Goal: Navigation & Orientation: Understand site structure

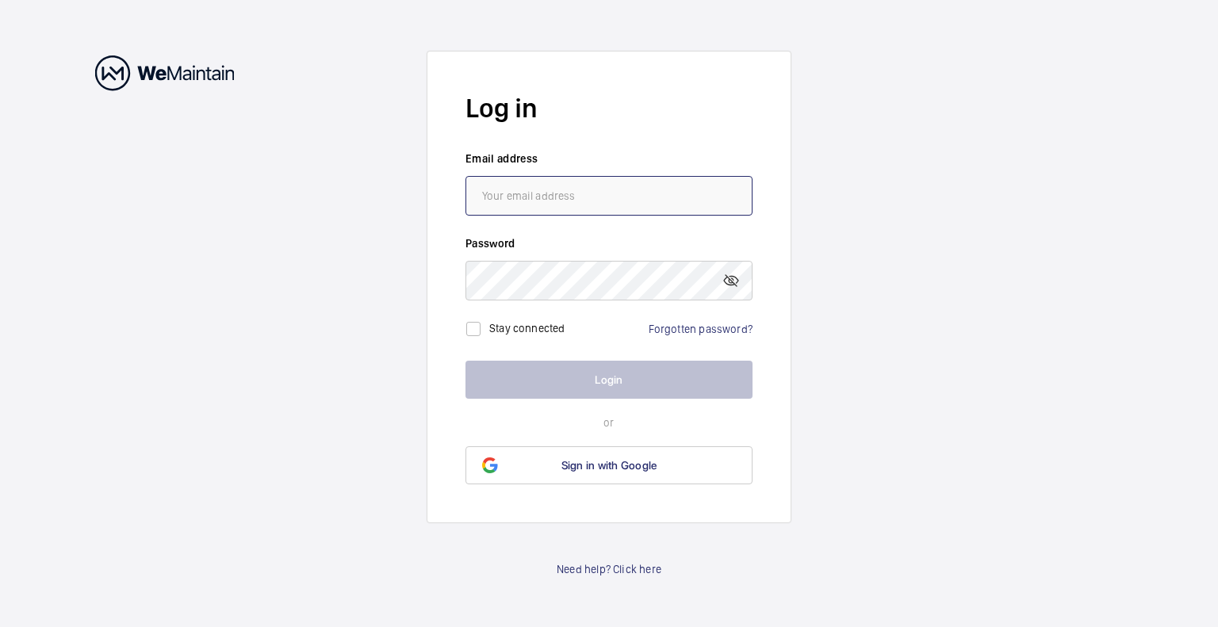
click at [590, 192] on input "email" at bounding box center [609, 196] width 287 height 40
type input "[EMAIL_ADDRESS][DOMAIN_NAME]"
click at [942, 263] on wm-front-auth-container "Log in Email address [EMAIL_ADDRESS][DOMAIN_NAME] Password Stay connected Forgo…" at bounding box center [609, 313] width 1218 height 627
click at [716, 332] on link "Forgotten password?" at bounding box center [701, 329] width 104 height 13
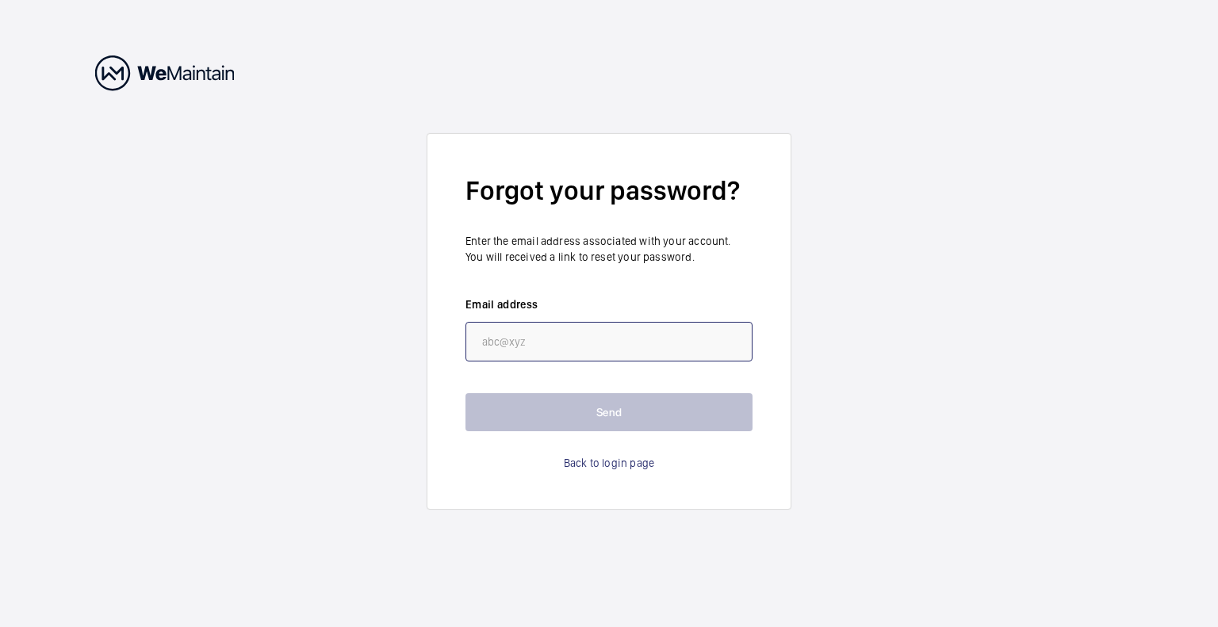
click at [547, 349] on input "email" at bounding box center [609, 342] width 287 height 40
type input "[EMAIL_ADDRESS][DOMAIN_NAME]"
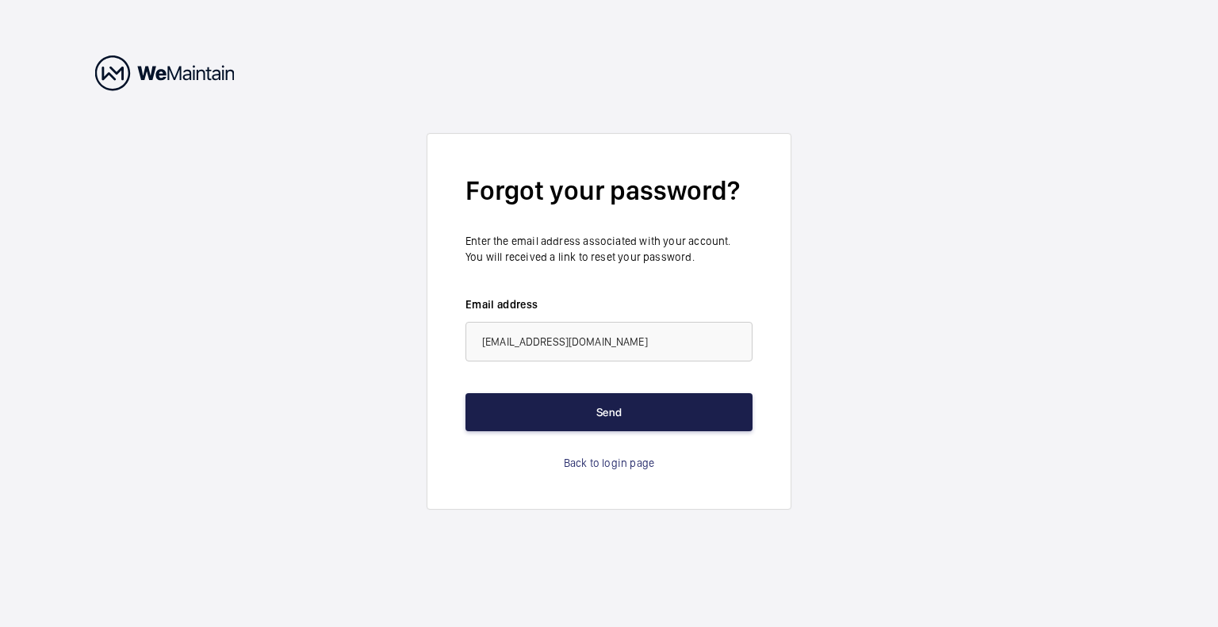
click at [604, 418] on button "Send" at bounding box center [609, 412] width 287 height 38
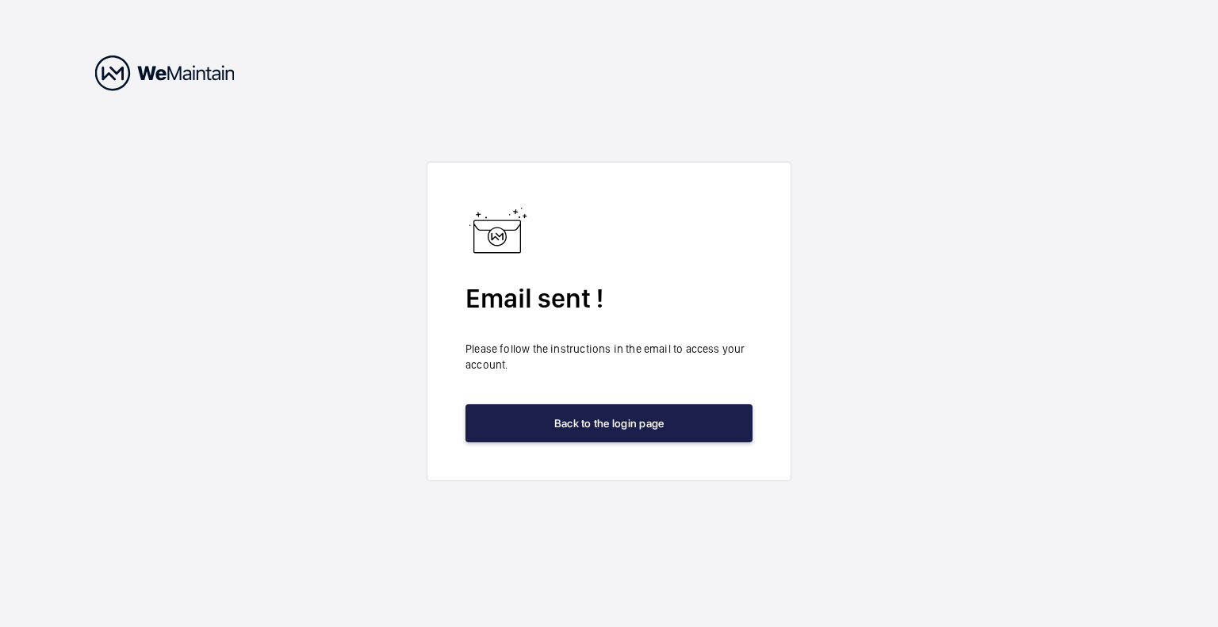
click at [637, 433] on button "Back to the login page" at bounding box center [609, 424] width 287 height 38
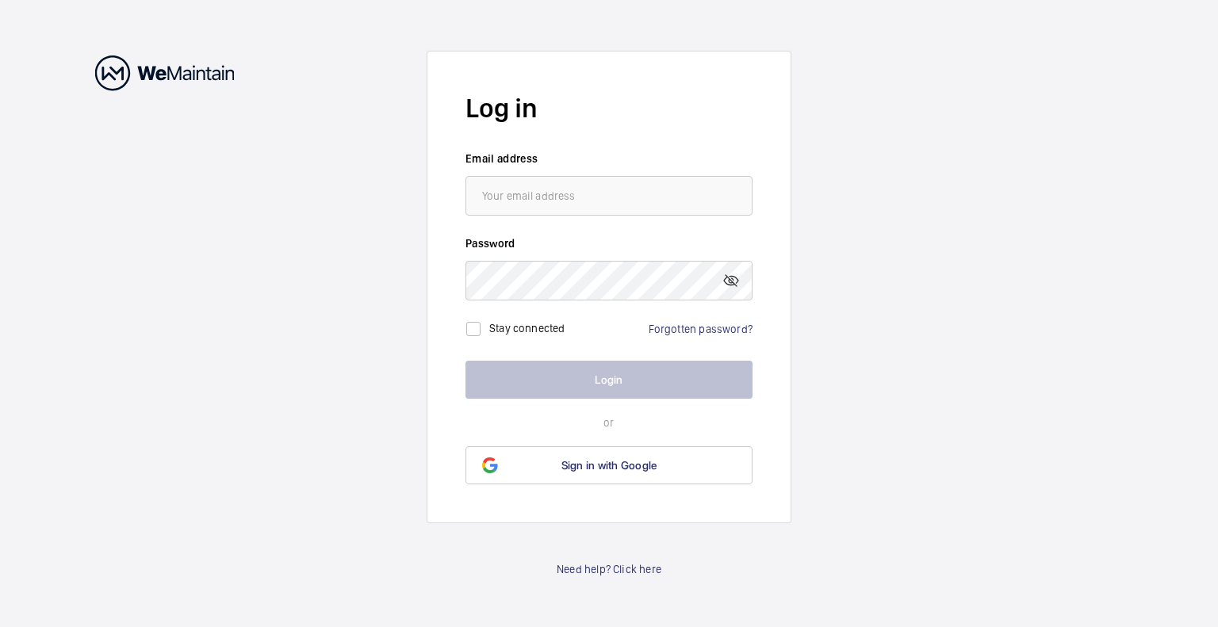
drag, startPoint x: 601, startPoint y: 172, endPoint x: 601, endPoint y: 187, distance: 15.1
click at [601, 177] on wm-front-input "Email address" at bounding box center [609, 183] width 287 height 65
click at [595, 193] on input "email" at bounding box center [609, 196] width 287 height 40
type input "[EMAIL_ADDRESS][DOMAIN_NAME]"
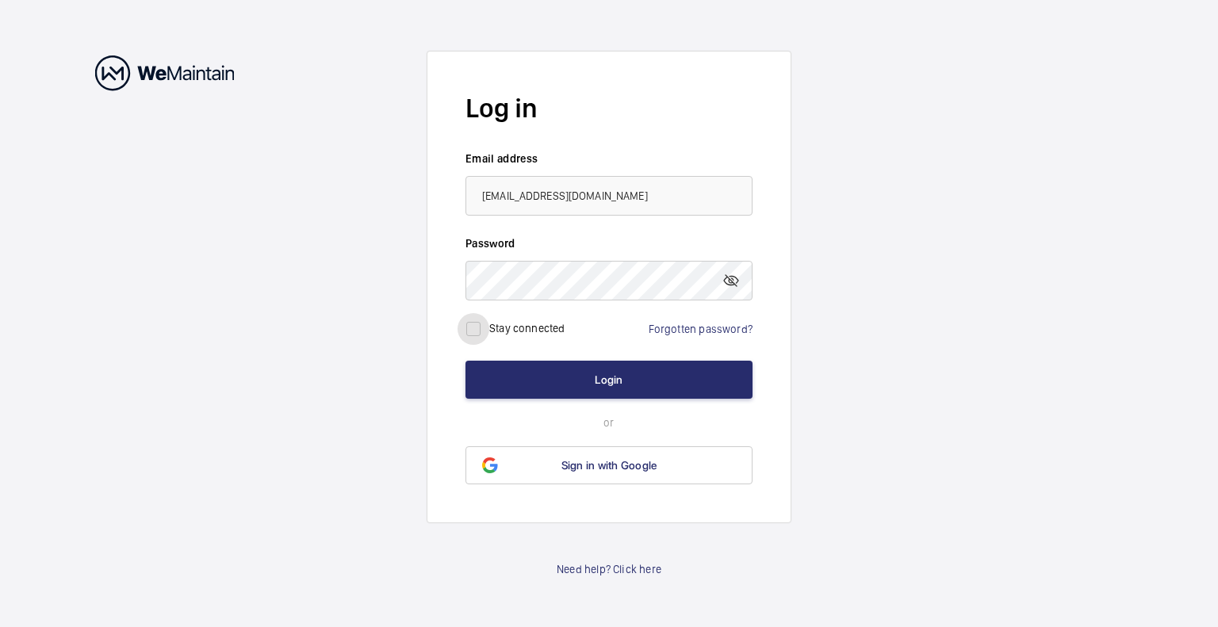
click at [467, 324] on input "checkbox" at bounding box center [474, 329] width 32 height 32
checkbox input "true"
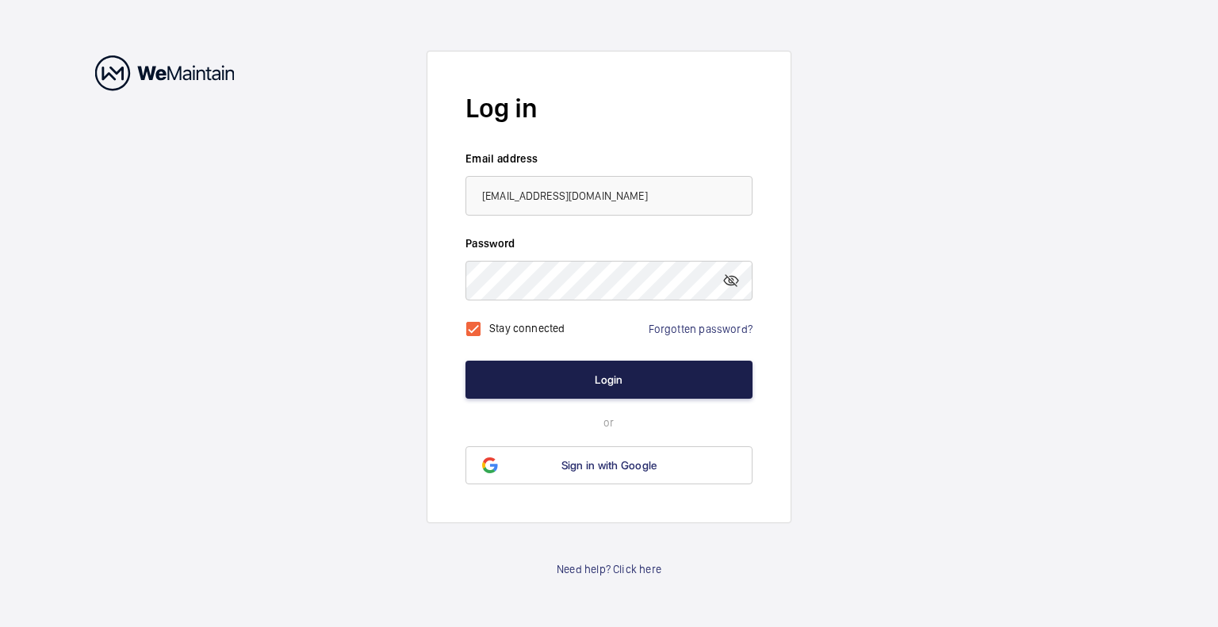
click at [616, 370] on button "Login" at bounding box center [609, 380] width 287 height 38
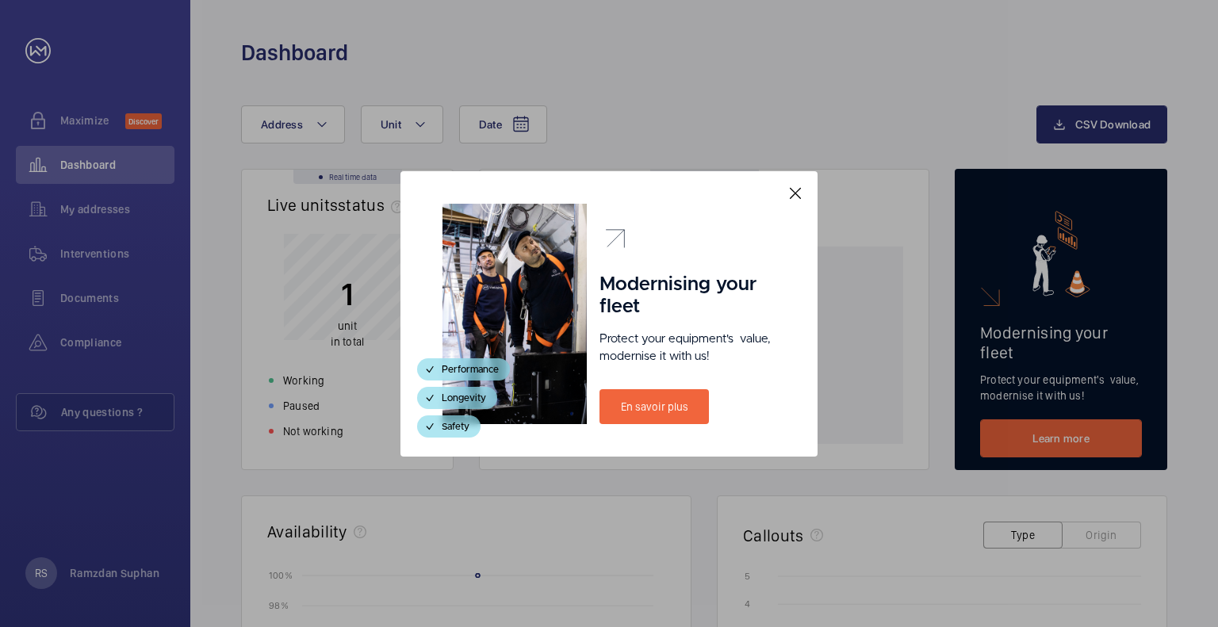
click at [796, 192] on mat-icon at bounding box center [795, 193] width 19 height 19
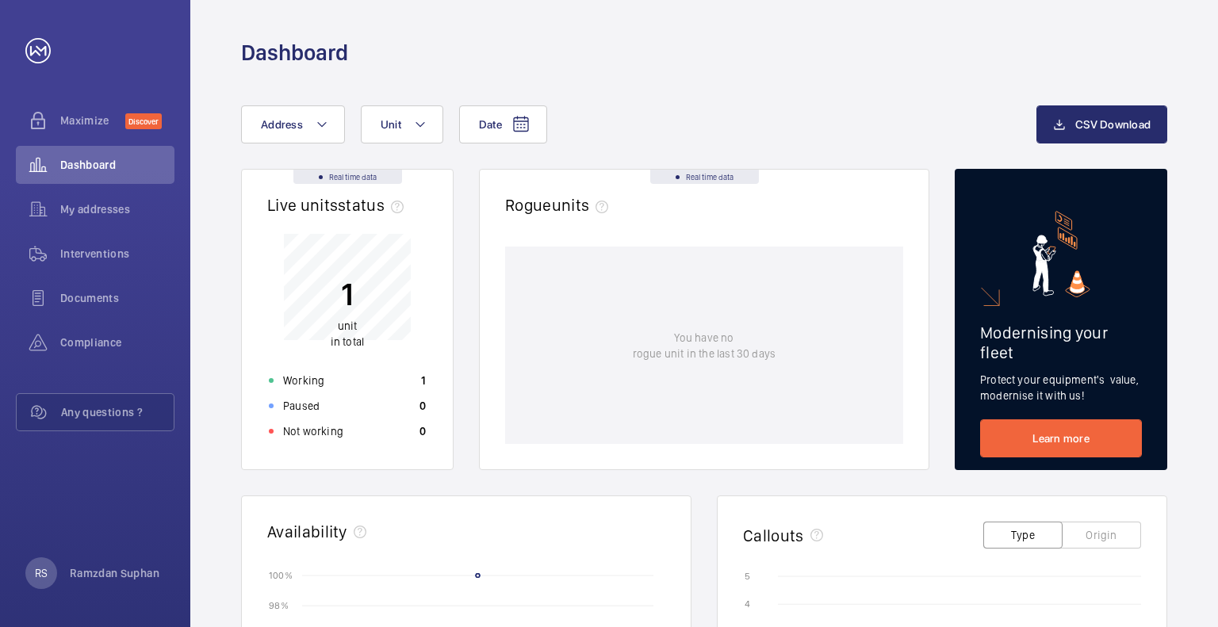
click at [638, 40] on div "Dashboard" at bounding box center [704, 52] width 927 height 29
click at [102, 210] on span "My addresses" at bounding box center [117, 209] width 114 height 16
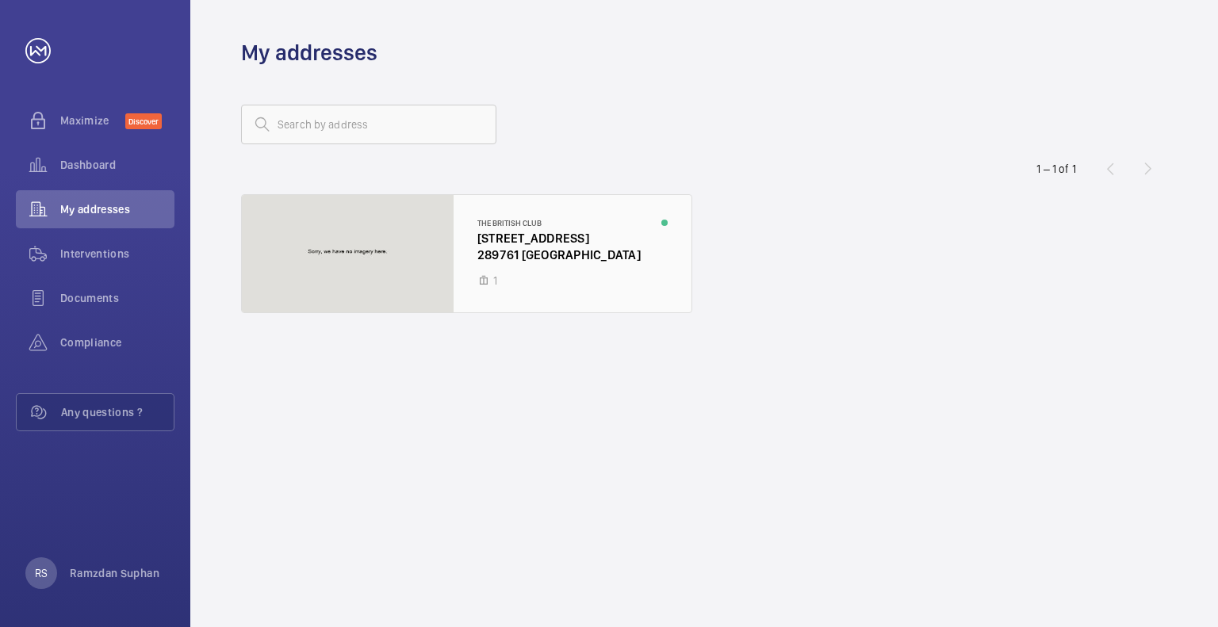
click at [520, 240] on div at bounding box center [467, 253] width 450 height 117
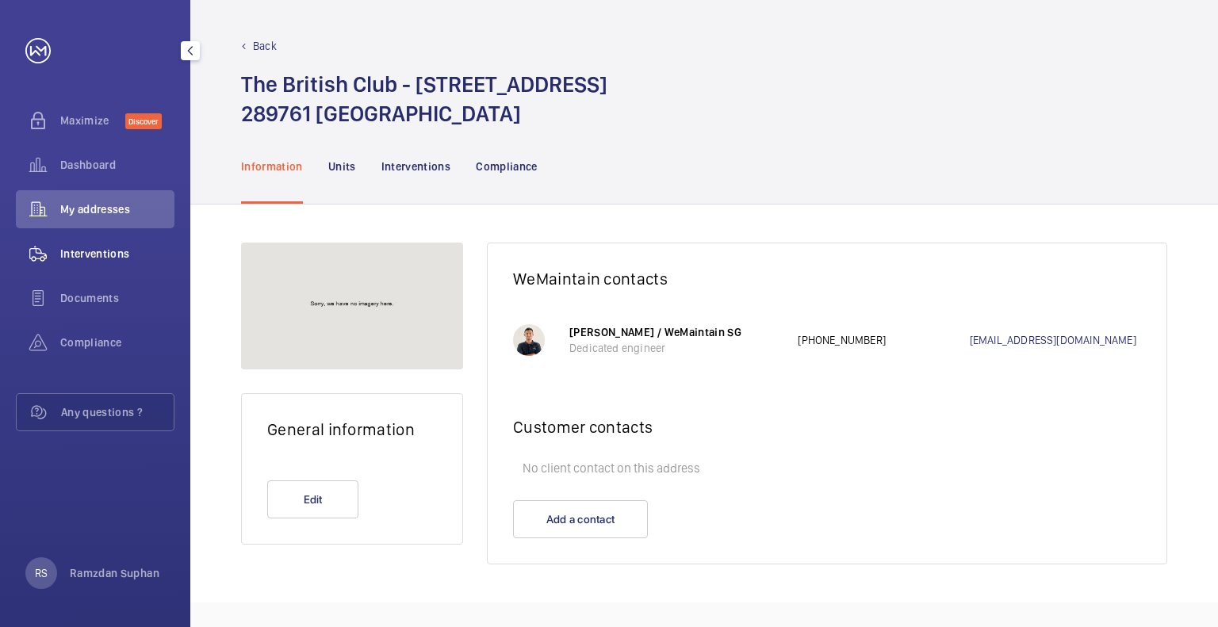
click at [124, 249] on span "Interventions" at bounding box center [117, 254] width 114 height 16
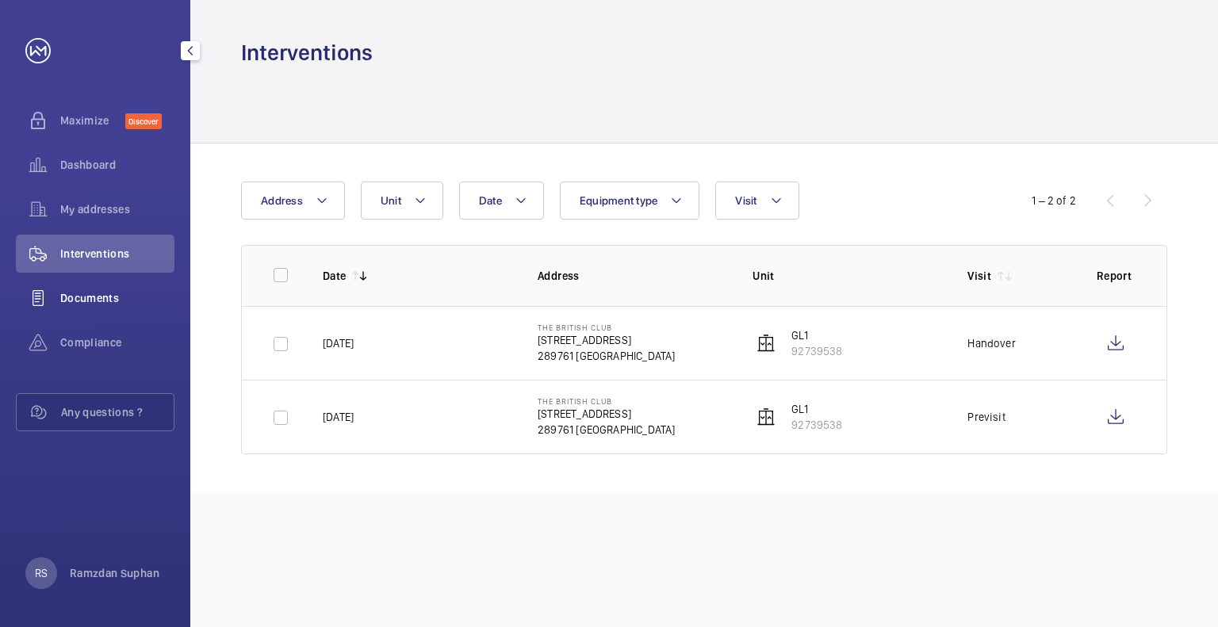
click at [104, 297] on span "Documents" at bounding box center [117, 298] width 114 height 16
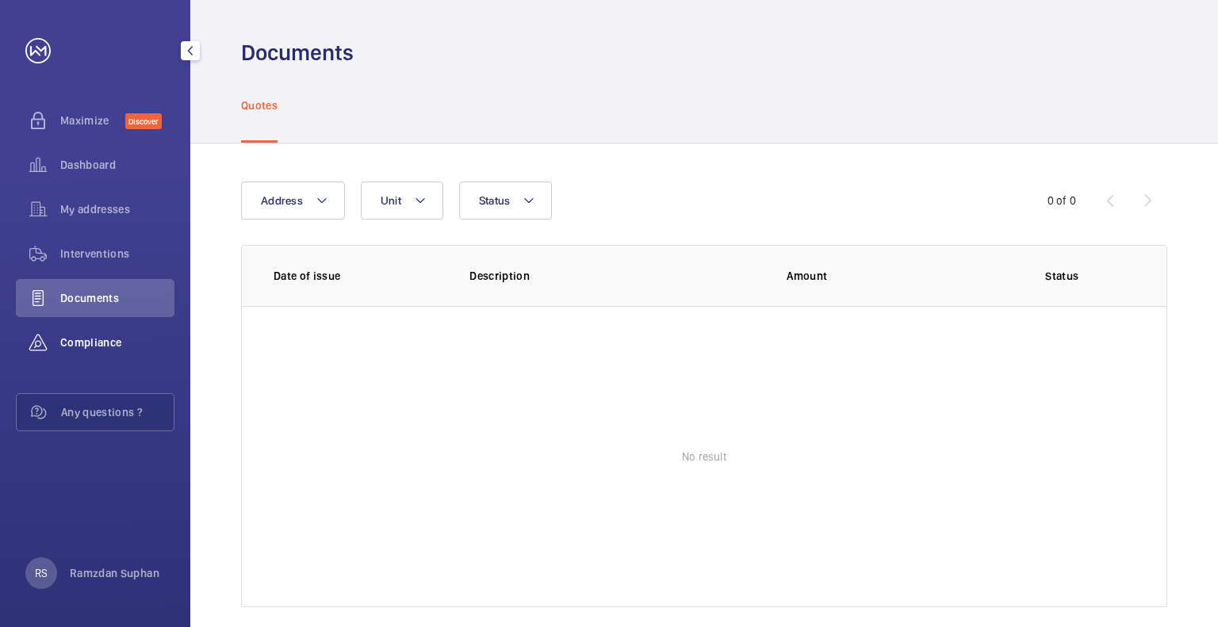
click at [101, 343] on span "Compliance" at bounding box center [117, 343] width 114 height 16
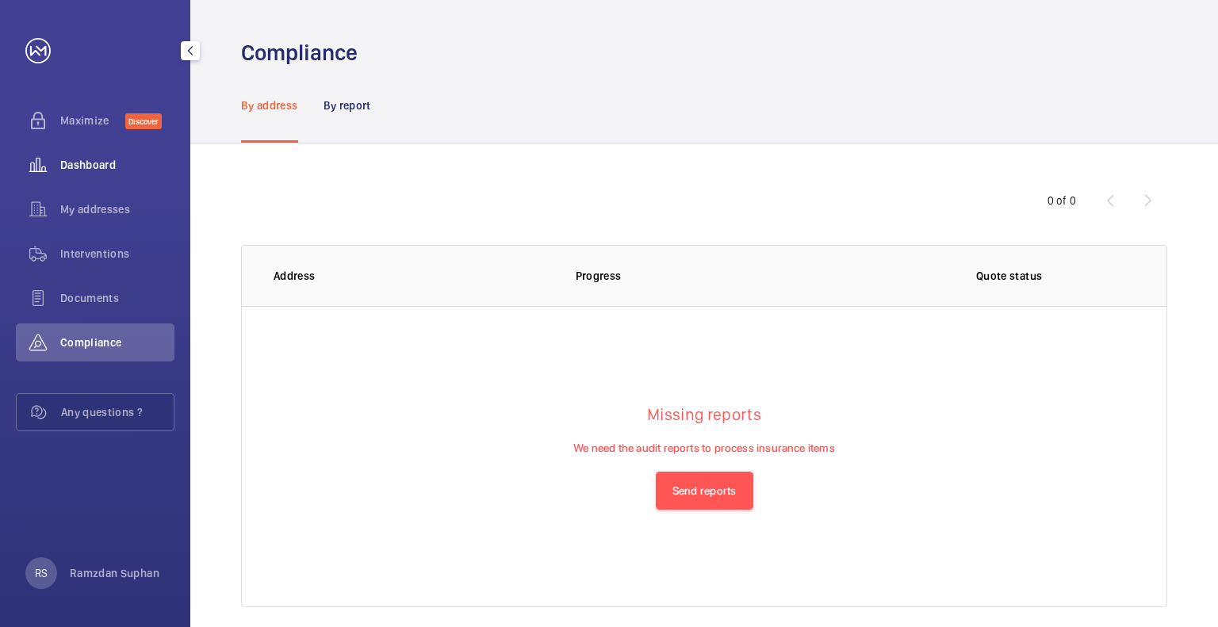
click at [112, 164] on span "Dashboard" at bounding box center [117, 165] width 114 height 16
